Goal: Find specific page/section: Find specific page/section

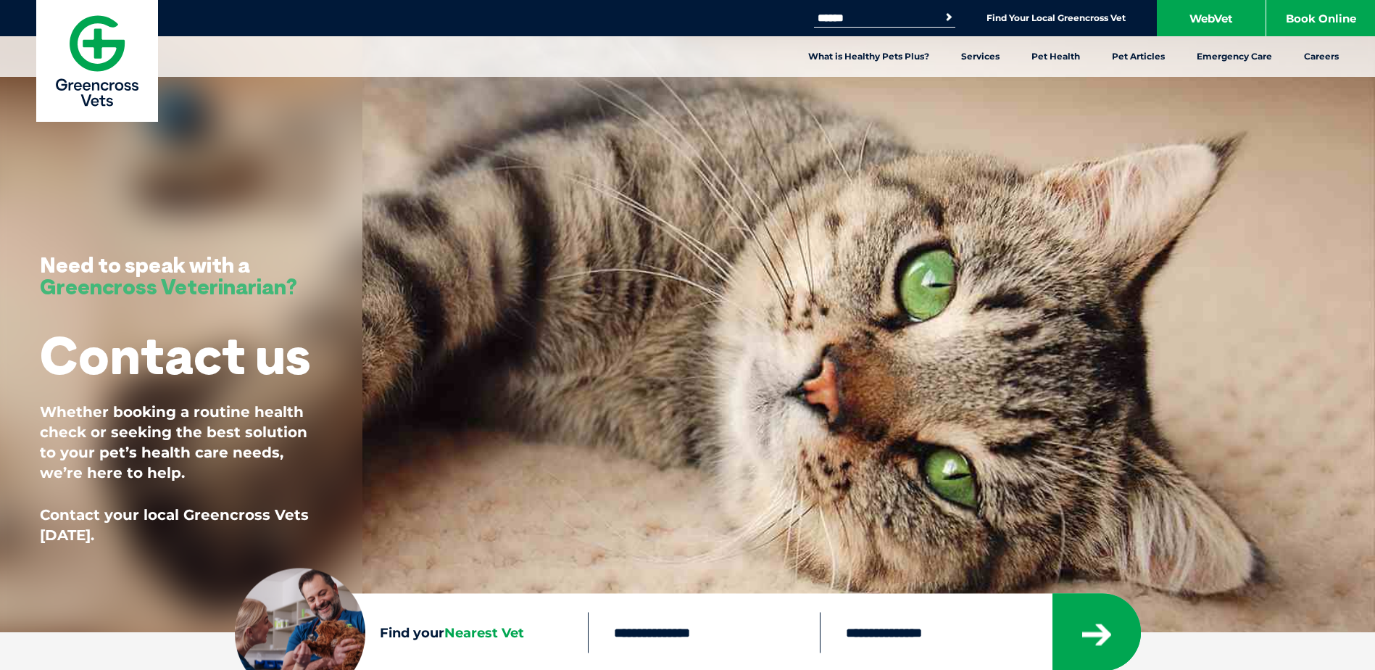
click at [1058, 16] on link "Find Your Local Greencross Vet" at bounding box center [1056, 18] width 139 height 12
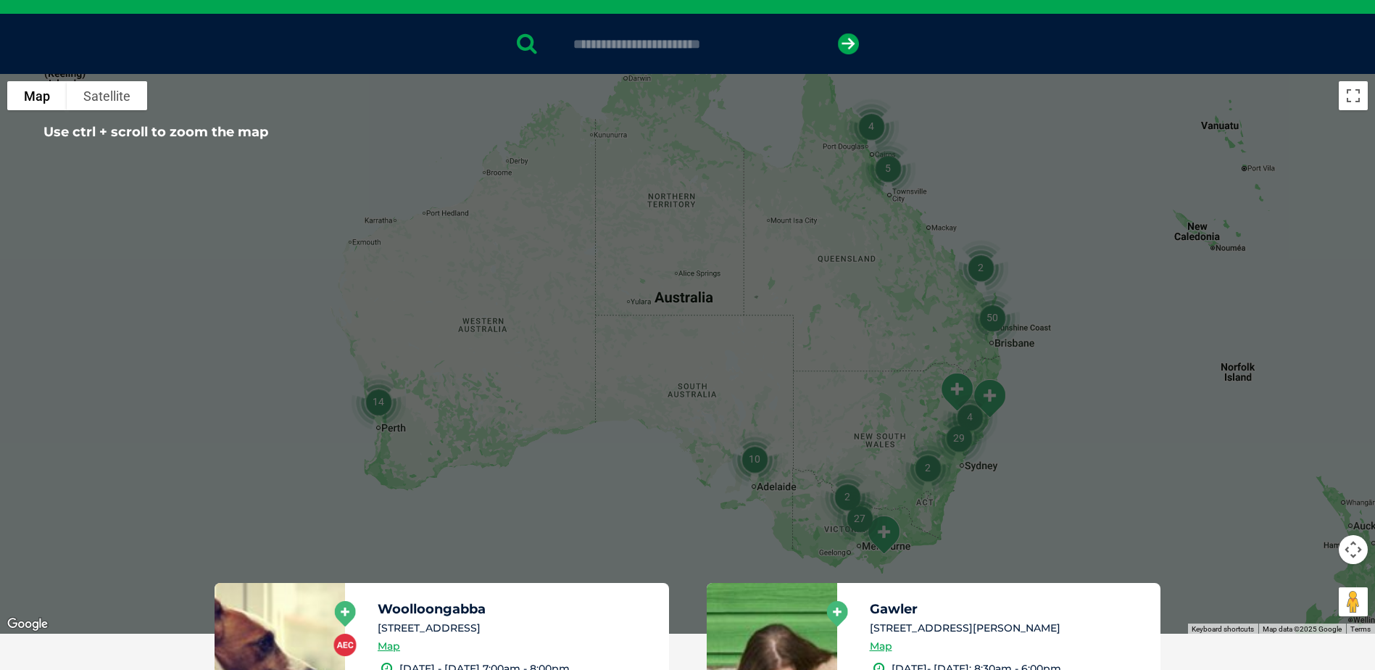
scroll to position [362, 0]
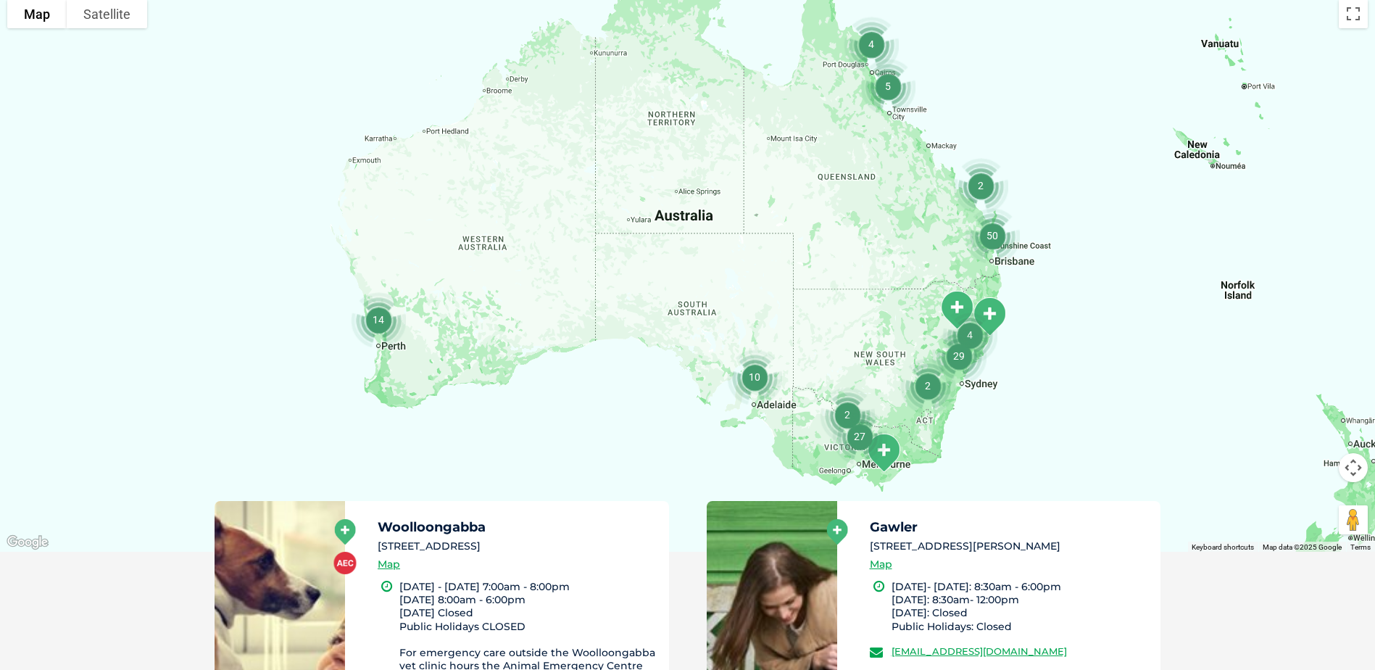
click at [969, 383] on img "29" at bounding box center [959, 356] width 67 height 67
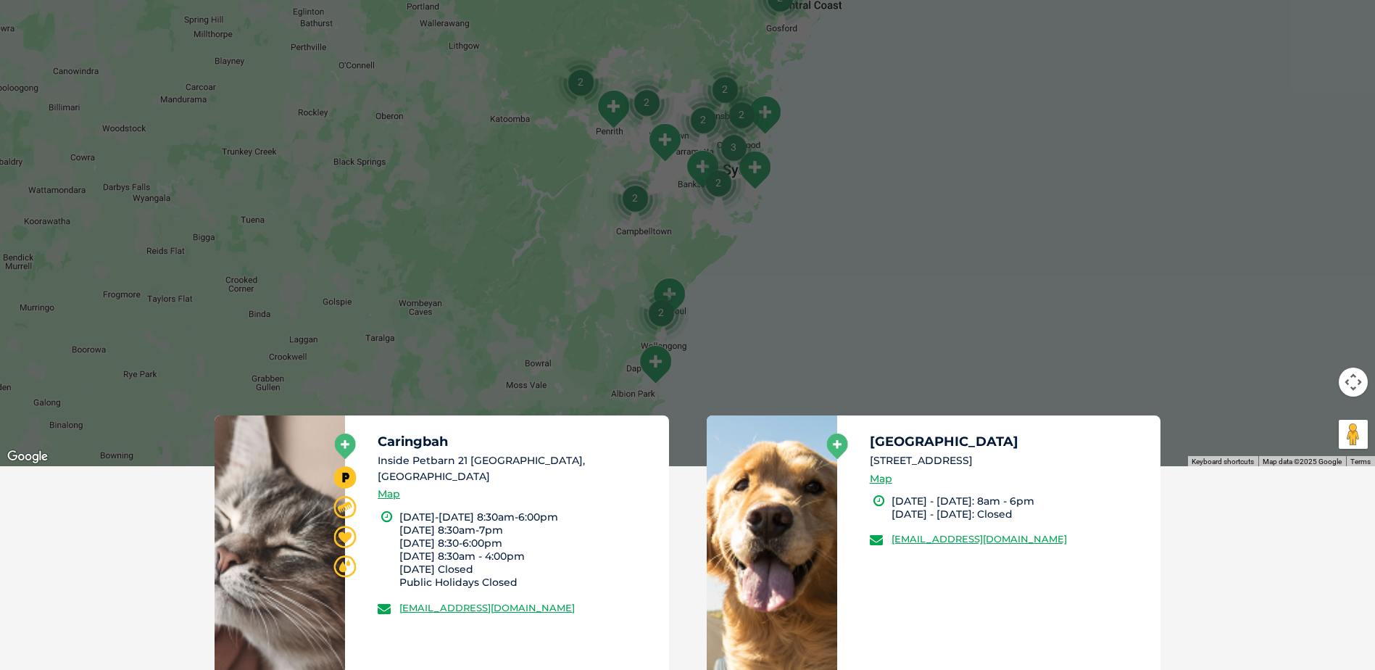
scroll to position [435, 0]
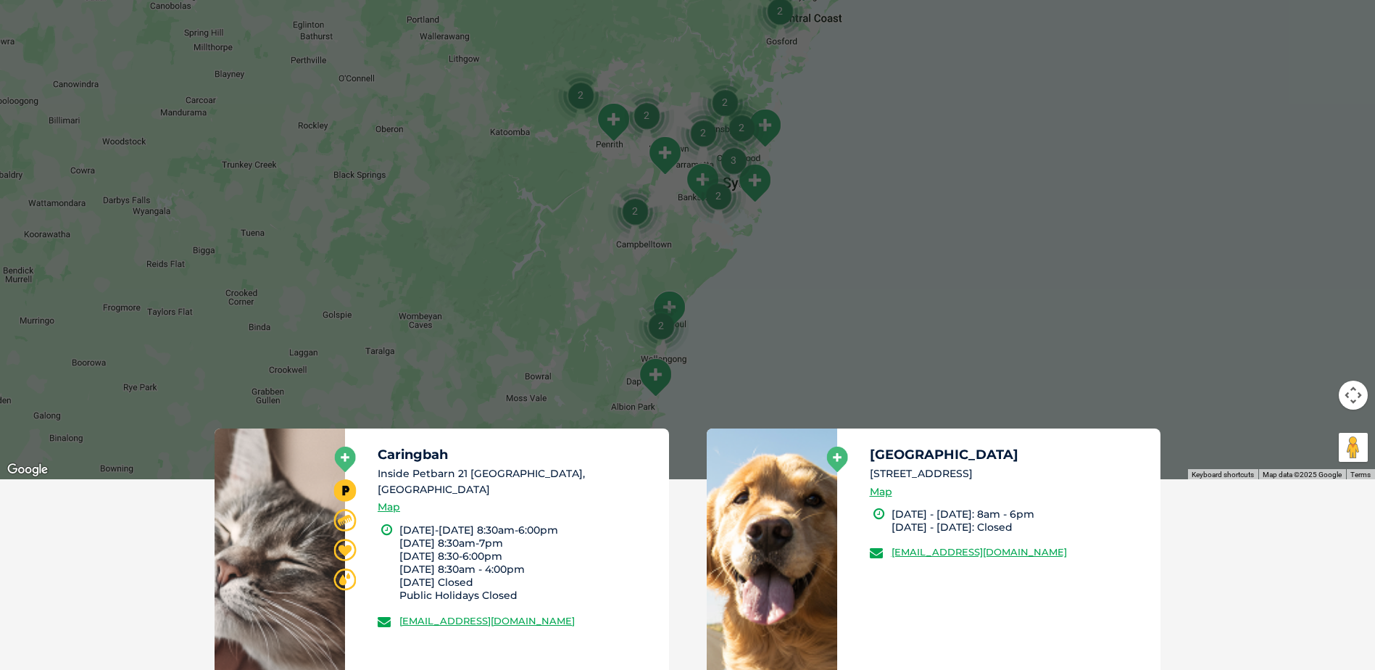
click at [755, 184] on img "3" at bounding box center [733, 160] width 67 height 67
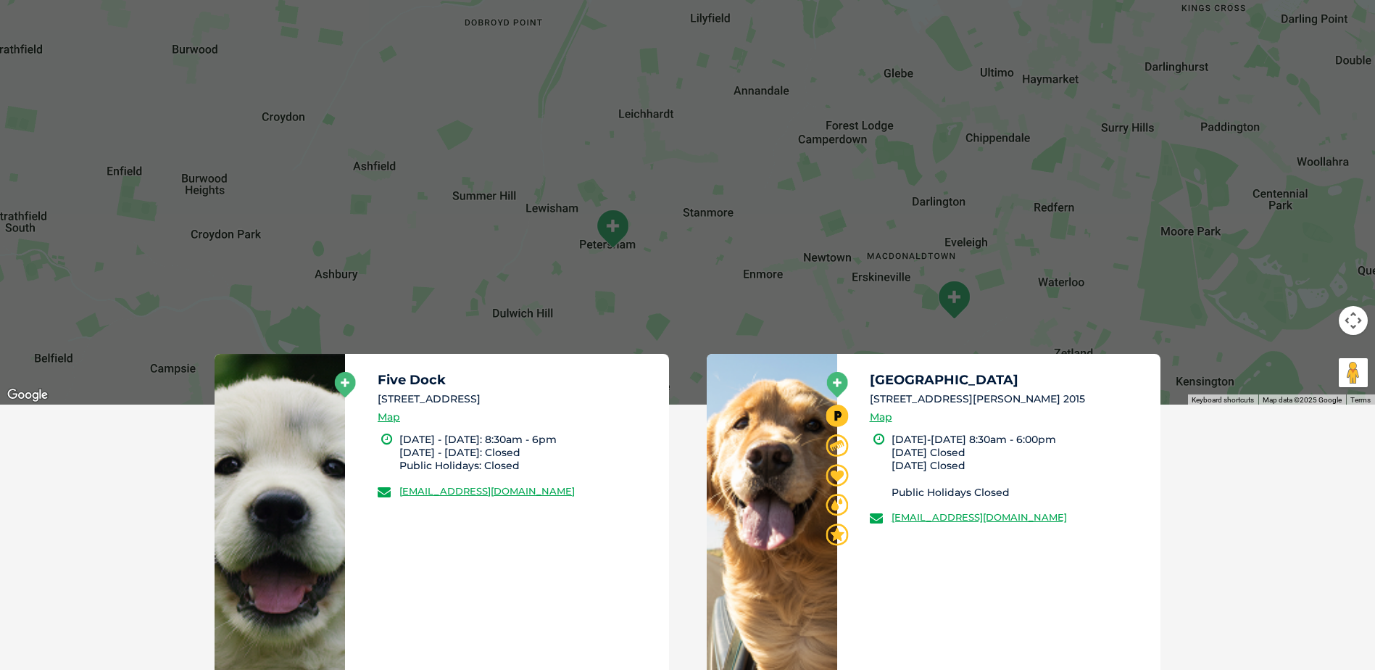
scroll to position [580, 0]
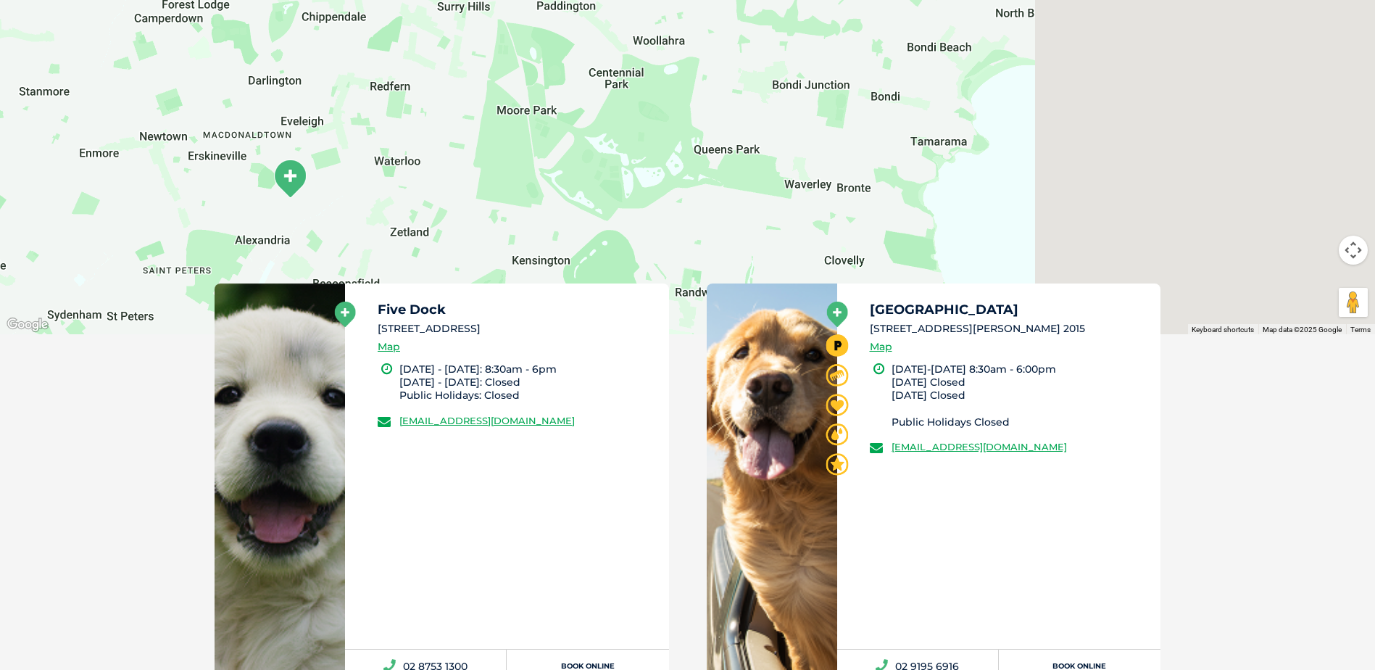
drag, startPoint x: 1040, startPoint y: 187, endPoint x: 333, endPoint y: 128, distance: 709.9
click at [329, 129] on div "To navigate, press the arrow keys." at bounding box center [687, 55] width 1375 height 560
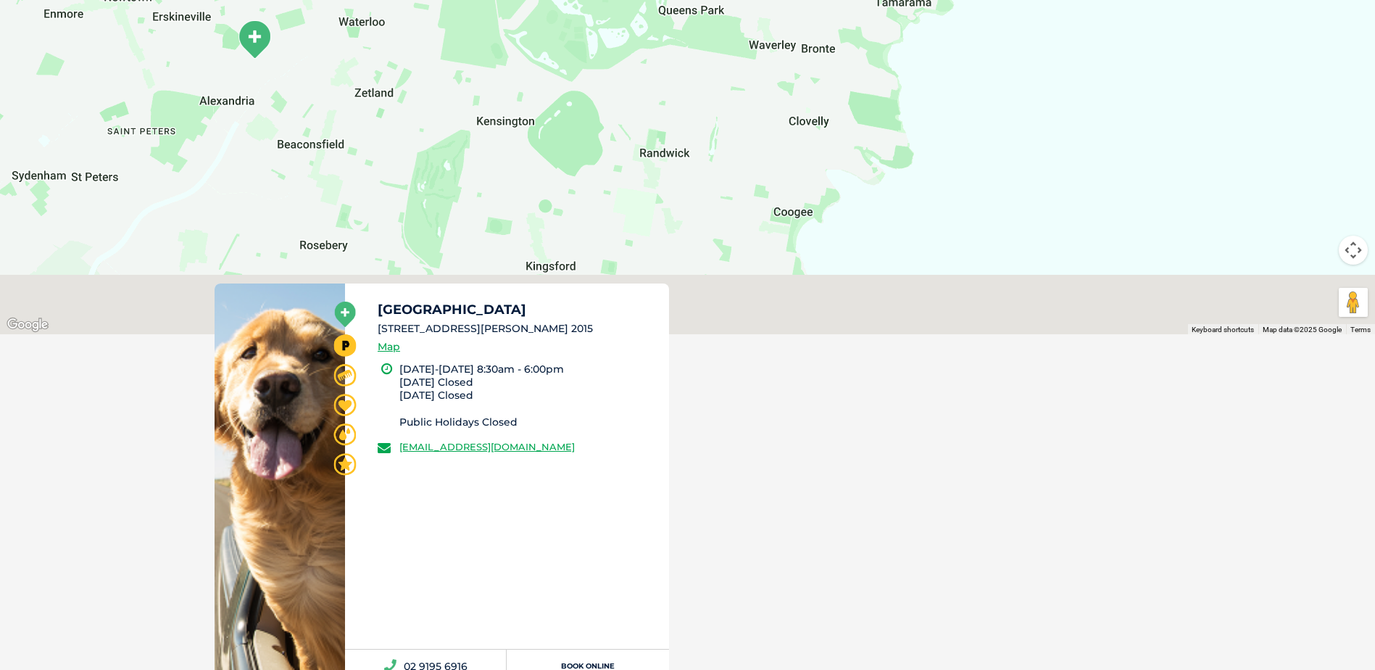
drag, startPoint x: 746, startPoint y: 192, endPoint x: 833, endPoint y: 57, distance: 161.1
click at [833, 57] on div "To navigate, press the arrow keys." at bounding box center [687, 55] width 1375 height 560
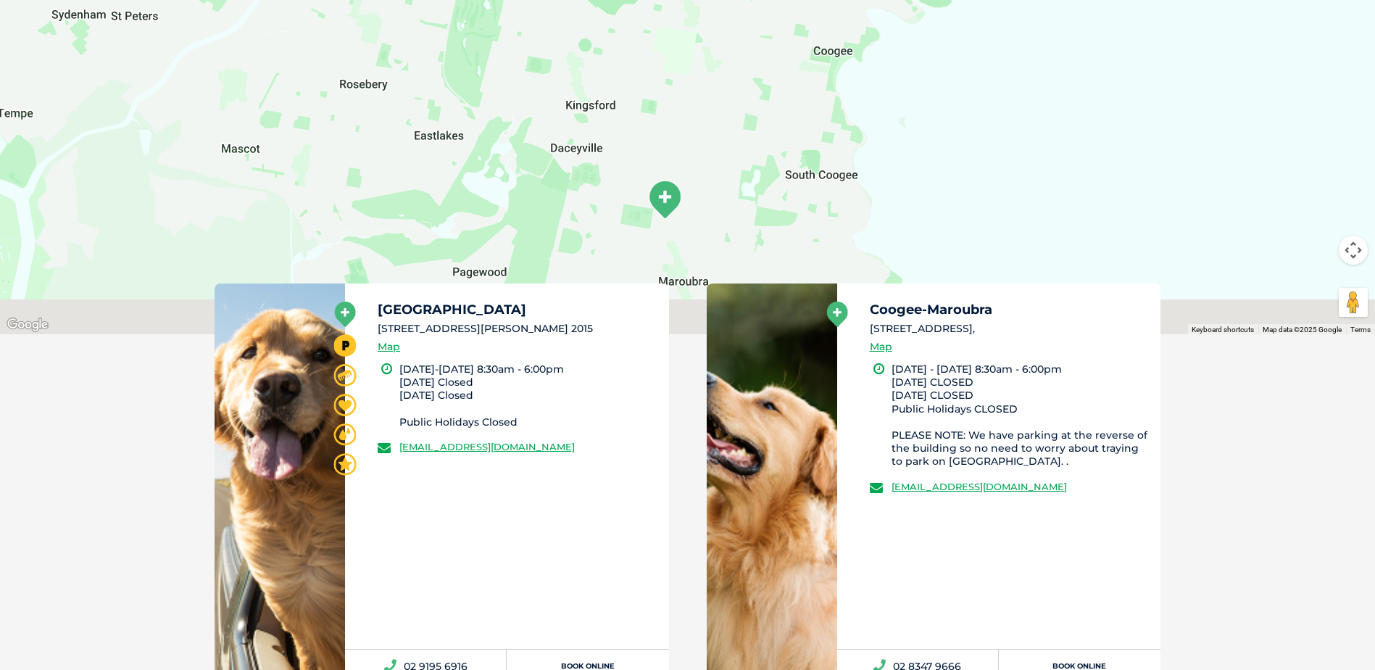
drag, startPoint x: 708, startPoint y: 239, endPoint x: 720, endPoint y: 120, distance: 119.5
click at [720, 120] on div "To navigate, press the arrow keys." at bounding box center [687, 55] width 1375 height 560
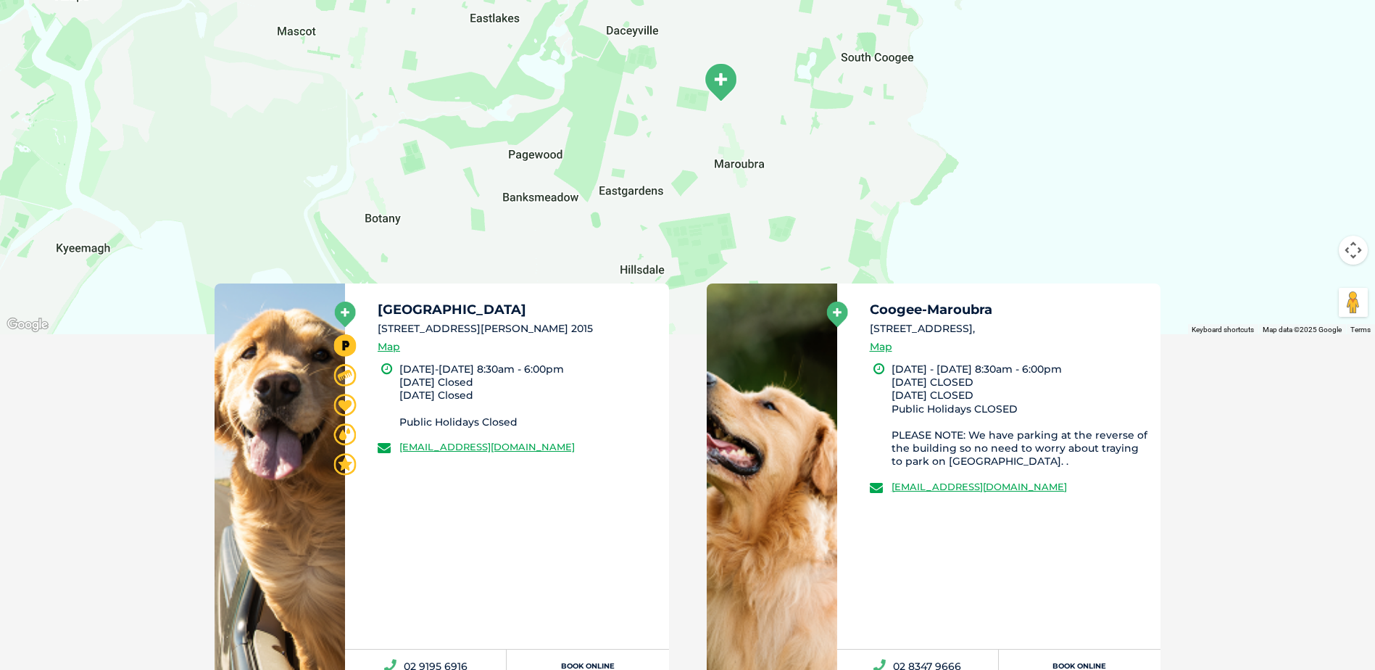
drag, startPoint x: 742, startPoint y: 207, endPoint x: 800, endPoint y: 103, distance: 119.8
click at [800, 103] on div "To navigate, press the arrow keys." at bounding box center [687, 55] width 1375 height 560
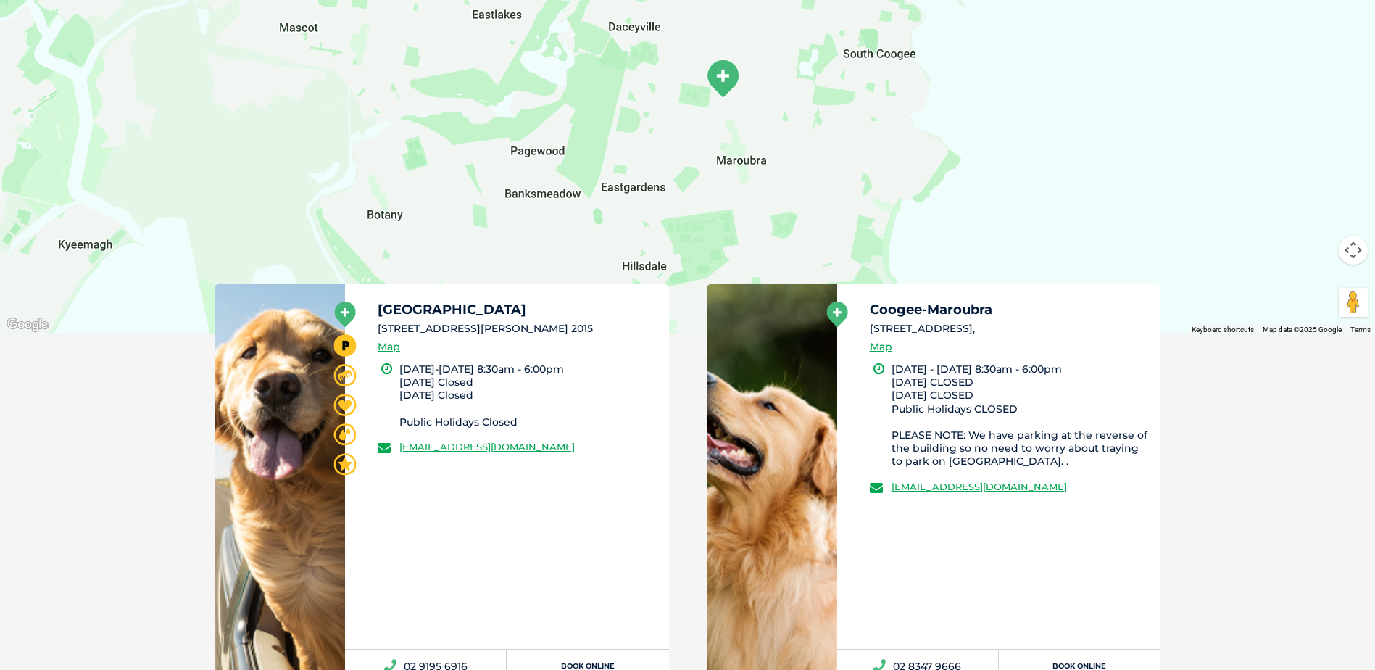
click at [723, 78] on img "Coogee-Maroubra" at bounding box center [723, 78] width 48 height 51
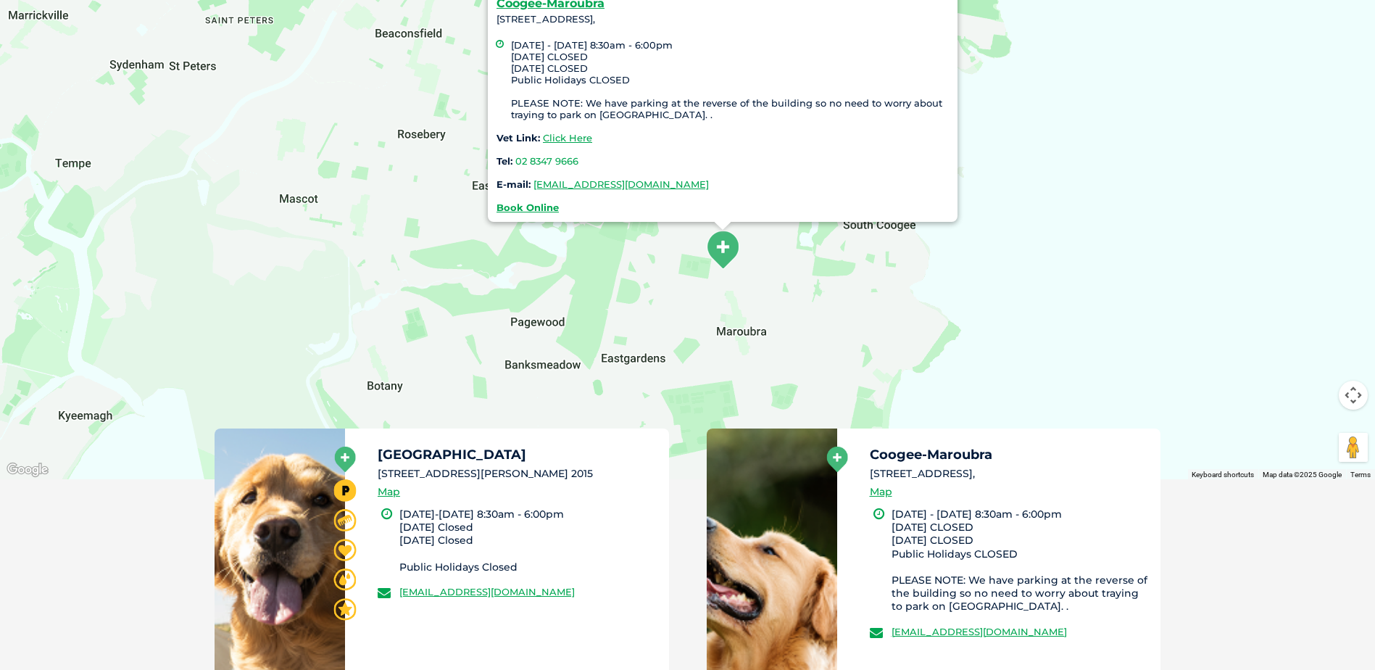
scroll to position [362, 0]
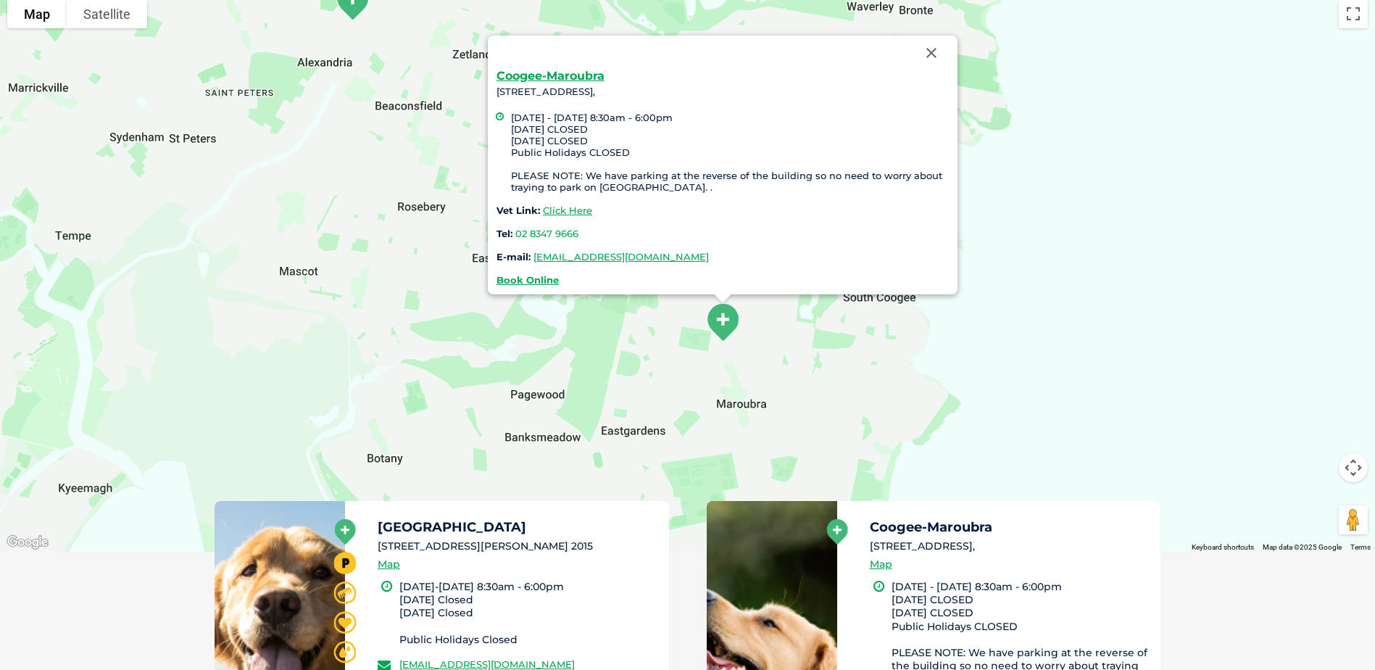
click at [931, 55] on button "Close" at bounding box center [931, 53] width 35 height 35
